Goal: Task Accomplishment & Management: Manage account settings

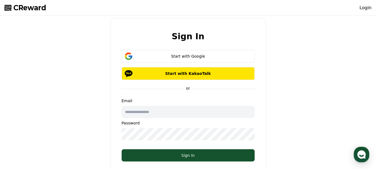
click at [150, 113] on input "text" at bounding box center [188, 112] width 133 height 12
type input "**********"
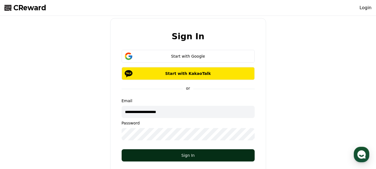
click at [187, 157] on div "Sign In" at bounding box center [188, 156] width 111 height 6
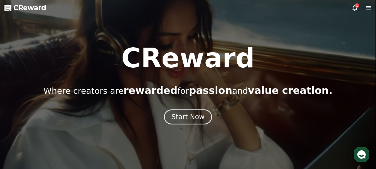
click at [354, 7] on icon at bounding box center [355, 7] width 7 height 7
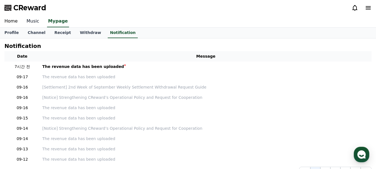
click at [30, 20] on link "Music" at bounding box center [33, 22] width 22 height 12
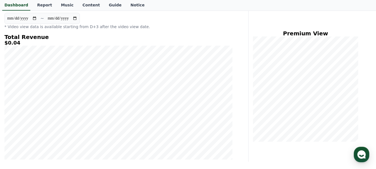
scroll to position [28, 0]
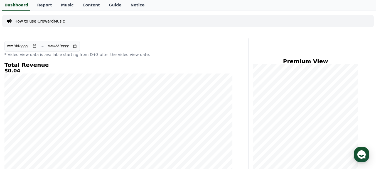
click at [37, 46] on input "**********" at bounding box center [22, 46] width 30 height 6
type input "**********"
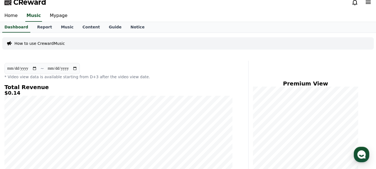
scroll to position [0, 0]
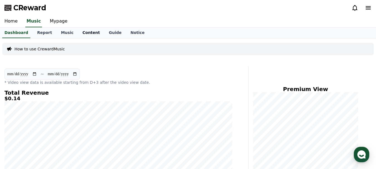
click at [82, 31] on link "Content" at bounding box center [91, 33] width 26 height 11
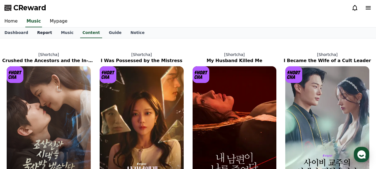
click at [37, 31] on link "Report" at bounding box center [45, 33] width 24 height 11
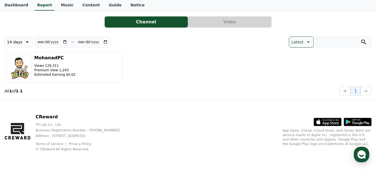
scroll to position [31, 0]
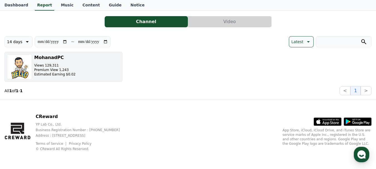
click at [68, 71] on p "Premium View 1,243" at bounding box center [54, 70] width 41 height 4
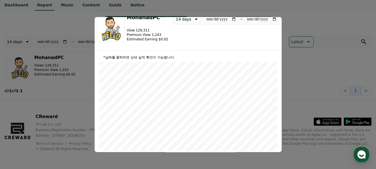
scroll to position [0, 0]
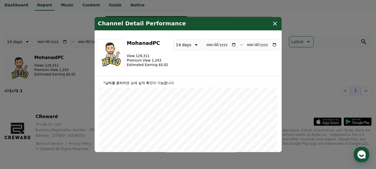
click at [194, 44] on button "14 days" at bounding box center [188, 44] width 28 height 11
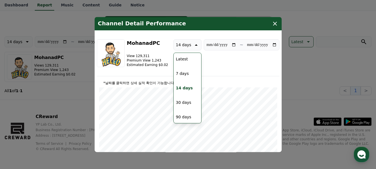
drag, startPoint x: 179, startPoint y: 116, endPoint x: 196, endPoint y: 96, distance: 25.8
click at [180, 115] on button "90 days" at bounding box center [184, 117] width 20 height 12
type input "**********"
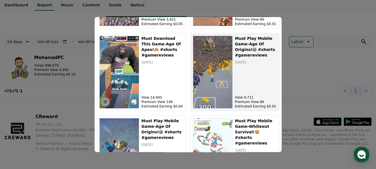
scroll to position [223, 0]
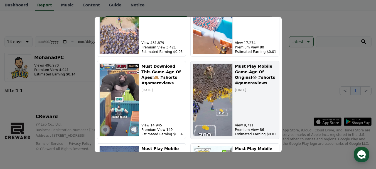
click at [252, 78] on h5 "Must Play Mobile Game-Age Of Origins!😱 #shorts #gamereviews" at bounding box center [256, 75] width 42 height 22
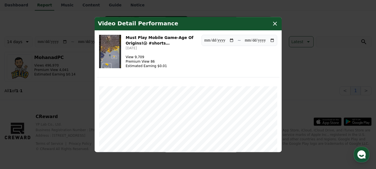
click at [116, 51] on img "modal" at bounding box center [110, 51] width 22 height 33
click at [275, 24] on icon "modal" at bounding box center [275, 23] width 7 height 7
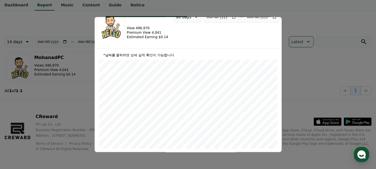
scroll to position [0, 0]
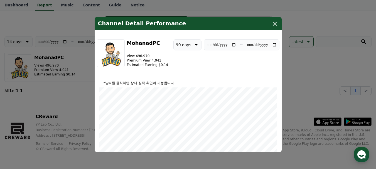
click at [274, 24] on icon "modal" at bounding box center [275, 23] width 7 height 7
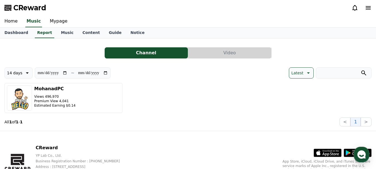
click at [20, 76] on p "14 days" at bounding box center [14, 73] width 15 height 8
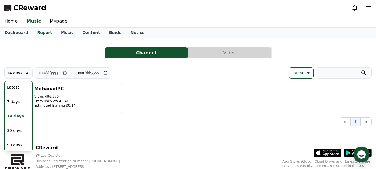
click at [14, 145] on button "90 days" at bounding box center [15, 145] width 20 height 12
type input "**********"
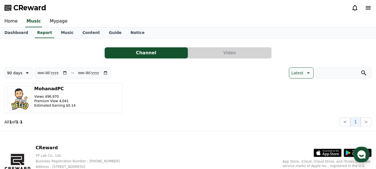
click at [43, 55] on div "Channel Video" at bounding box center [187, 52] width 367 height 11
click at [368, 5] on icon at bounding box center [368, 7] width 7 height 7
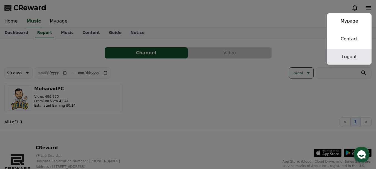
click at [344, 55] on link "Logout" at bounding box center [349, 57] width 45 height 16
